Goal: Check status

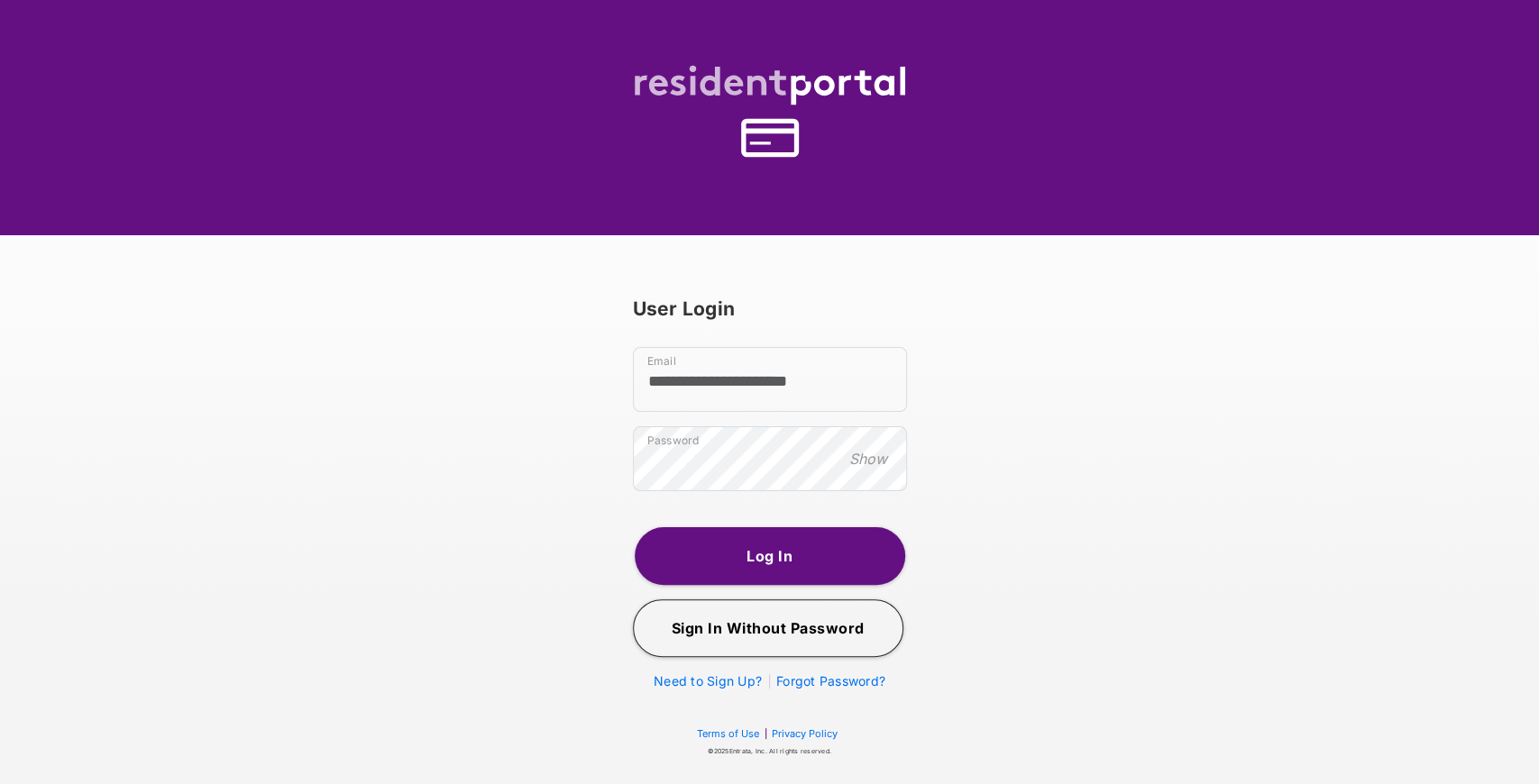
click at [822, 542] on button "Log In" at bounding box center [770, 556] width 271 height 58
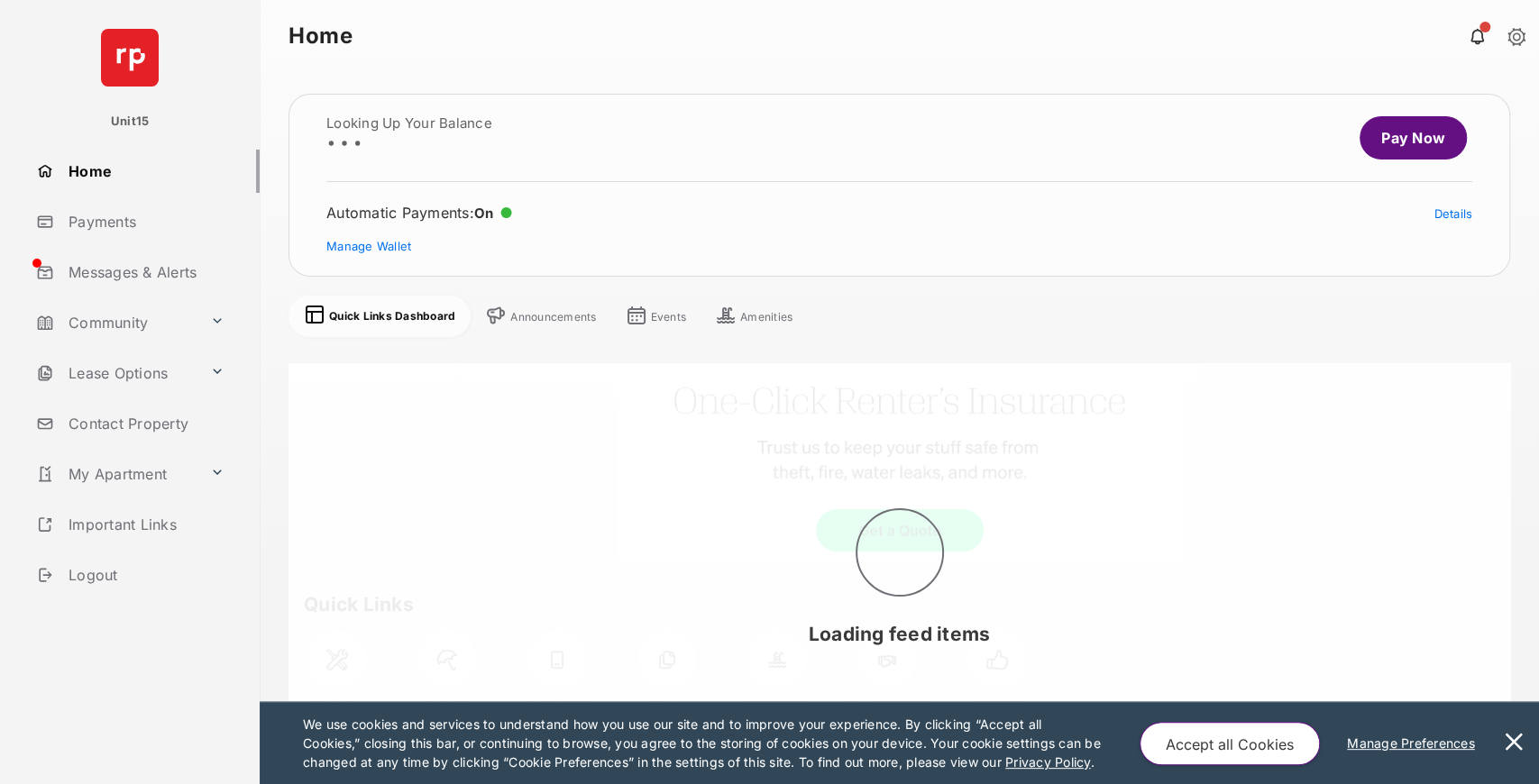
click at [144, 466] on link "My Apartment" at bounding box center [116, 475] width 174 height 44
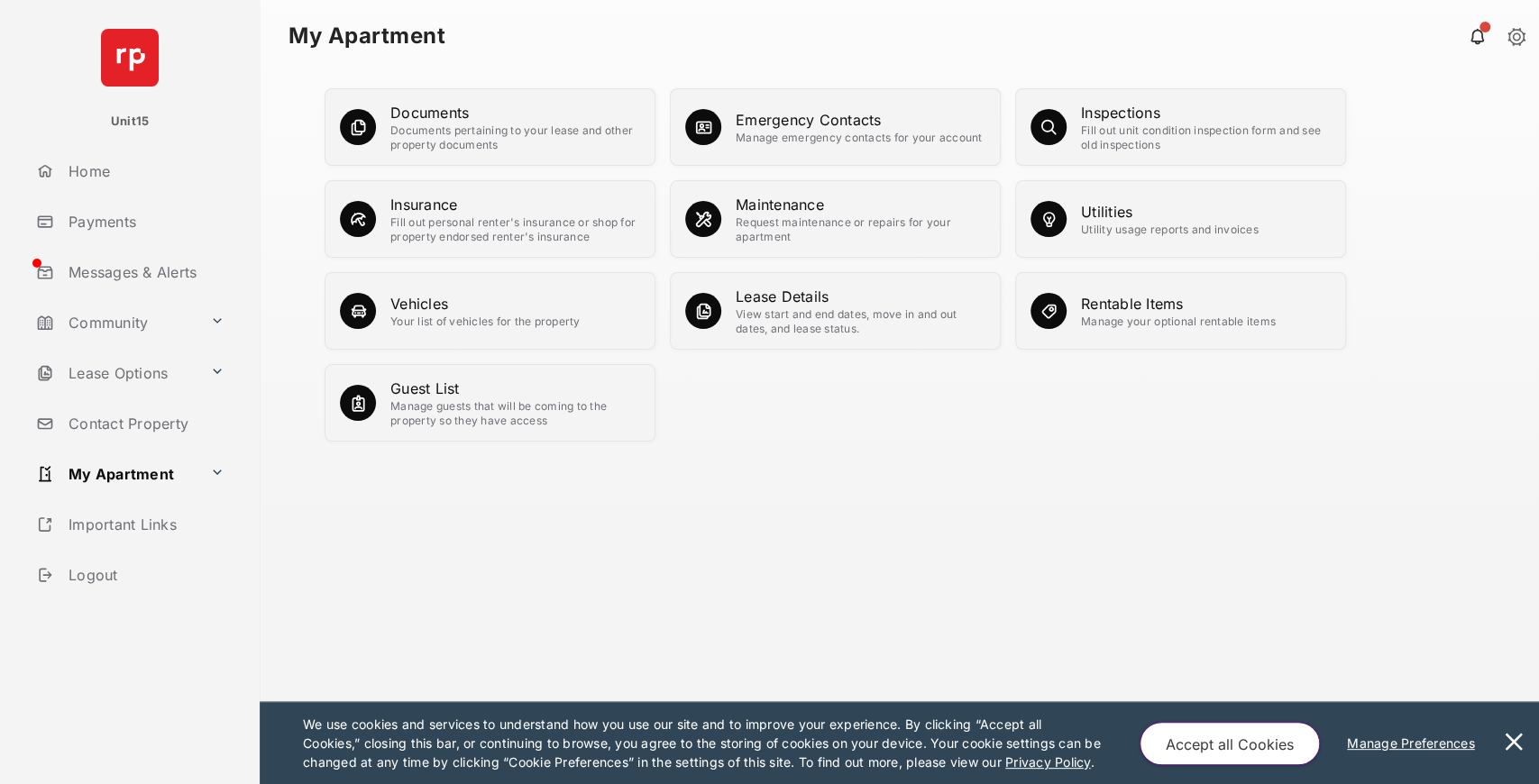
click at [1171, 234] on div "Utility usage reports and invoices" at bounding box center [1170, 230] width 178 height 15
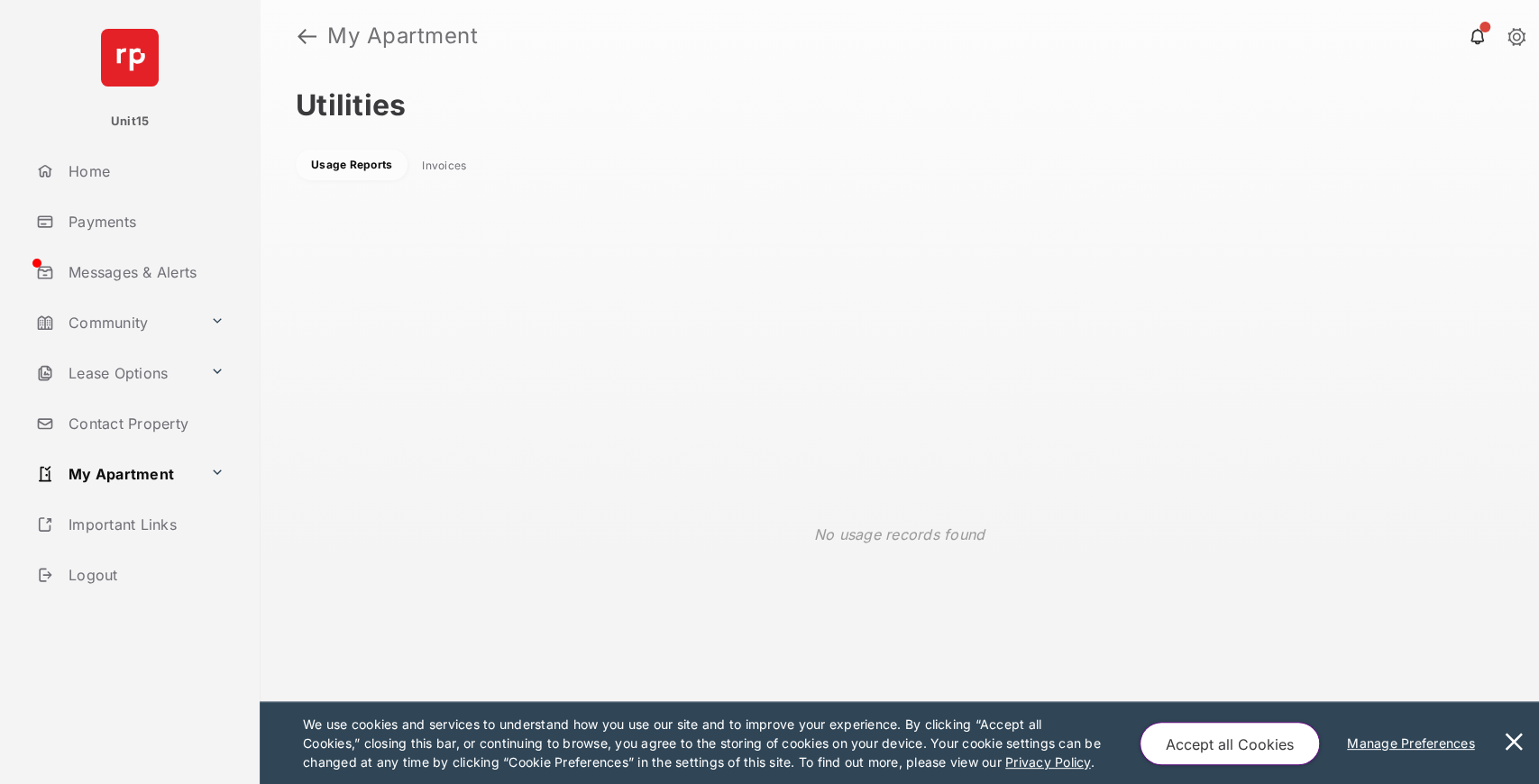
click at [436, 164] on div "Invoices" at bounding box center [444, 166] width 44 height 15
click at [1524, 734] on button at bounding box center [1514, 743] width 36 height 82
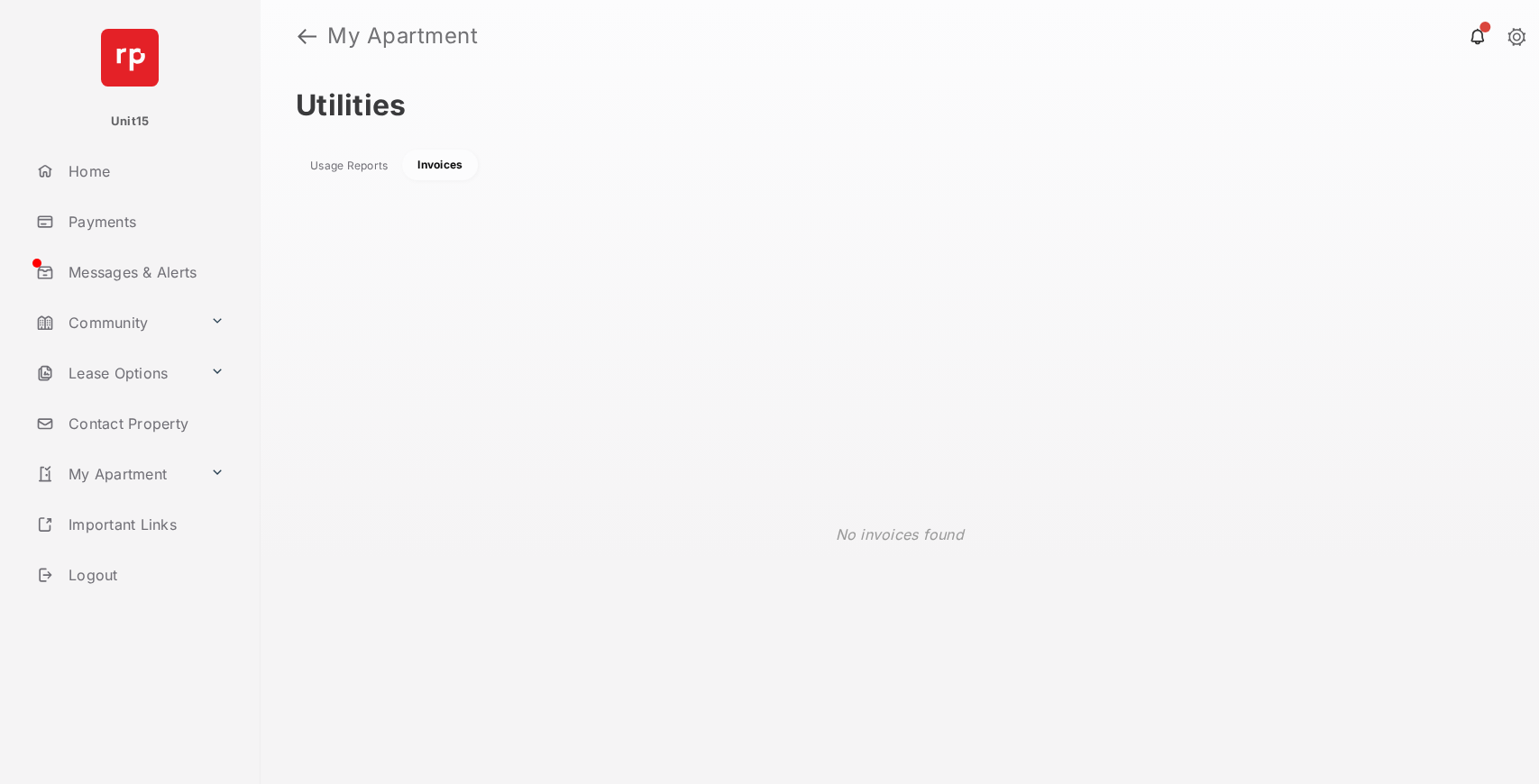
click at [373, 169] on div "Usage Reports" at bounding box center [349, 166] width 77 height 15
click at [168, 265] on link "Messages & Alerts" at bounding box center [144, 272] width 231 height 44
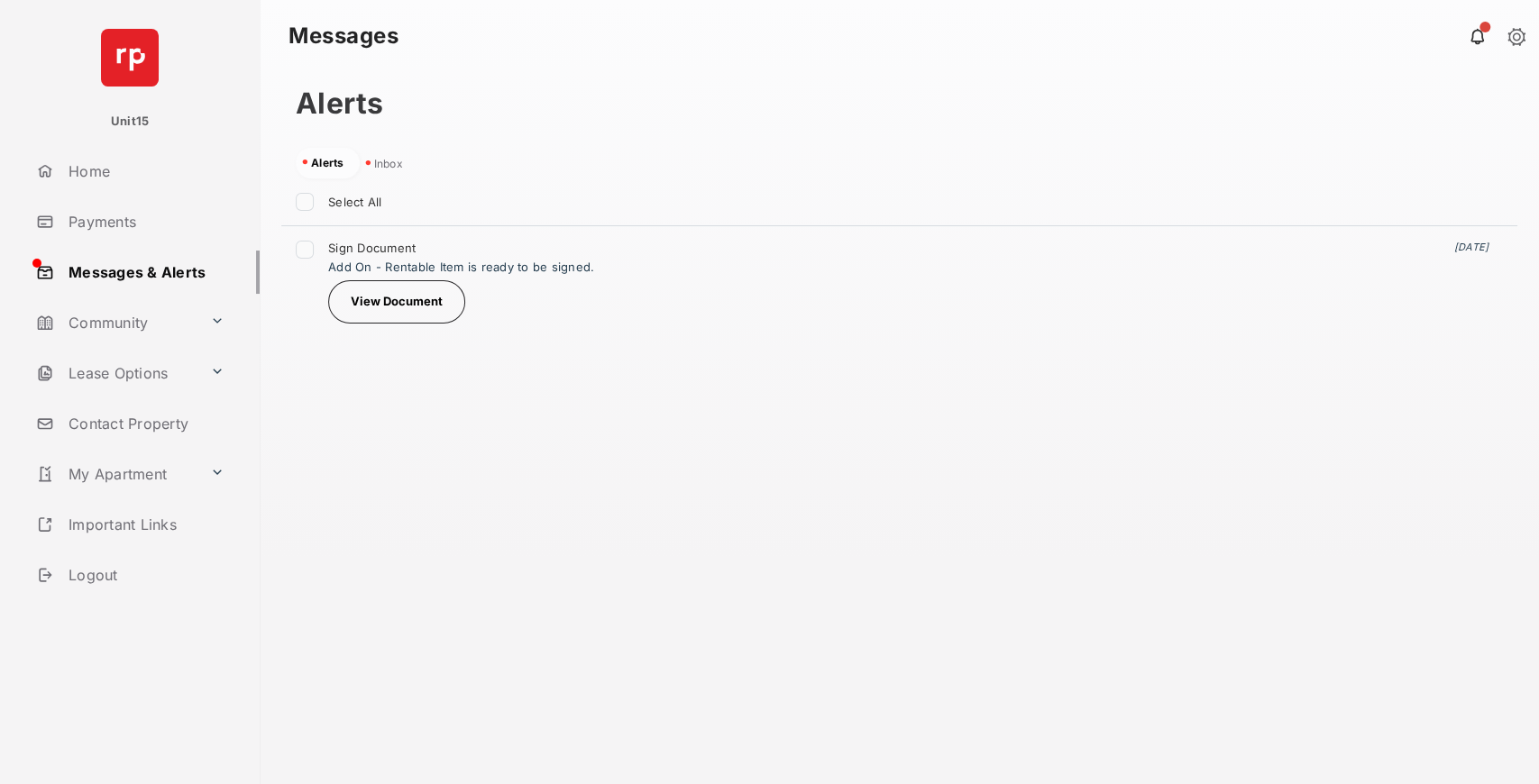
scroll to position [491, 1228]
